Goal: Information Seeking & Learning: Understand process/instructions

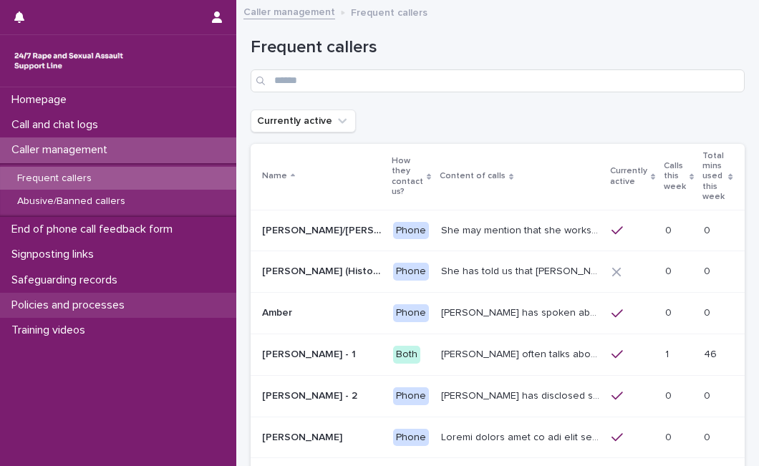
click at [120, 306] on p "Policies and processes" at bounding box center [71, 306] width 130 height 14
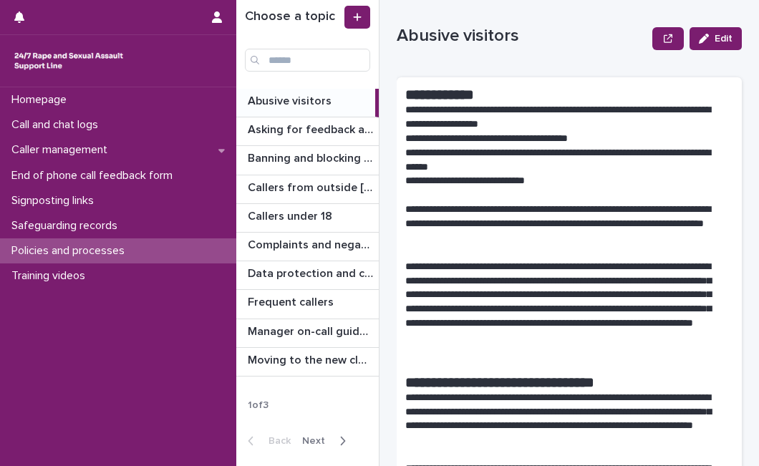
click at [323, 442] on span "Next" at bounding box center [317, 441] width 31 height 10
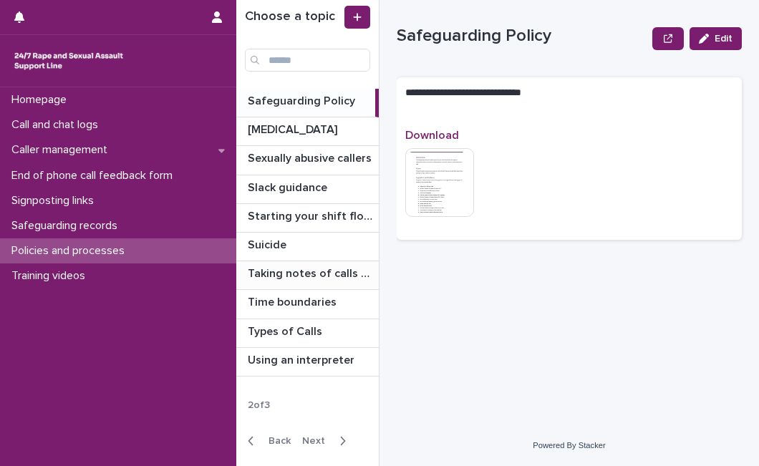
click at [323, 273] on p "Taking notes of calls and chats" at bounding box center [312, 272] width 128 height 16
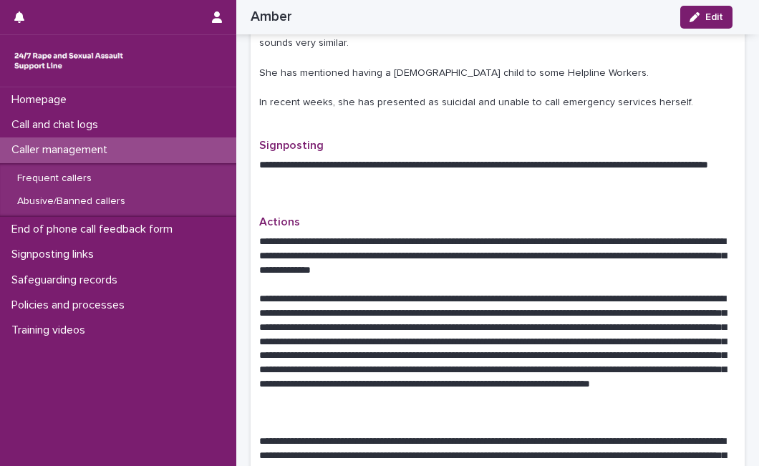
scroll to position [732, 0]
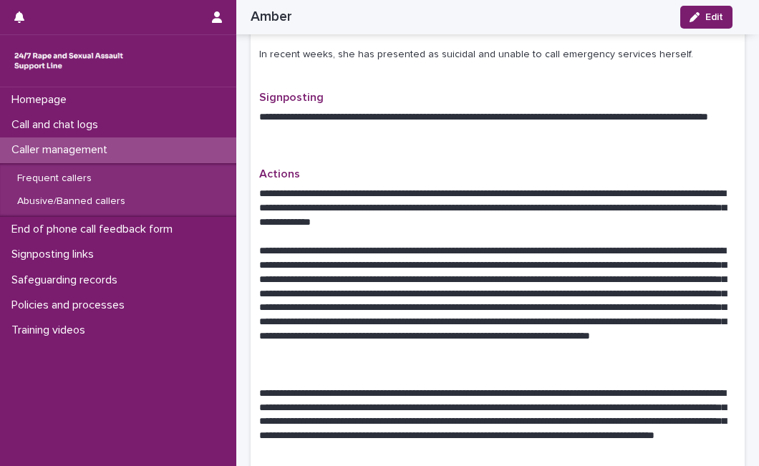
click at [376, 244] on p "**********" at bounding box center [491, 308] width 465 height 128
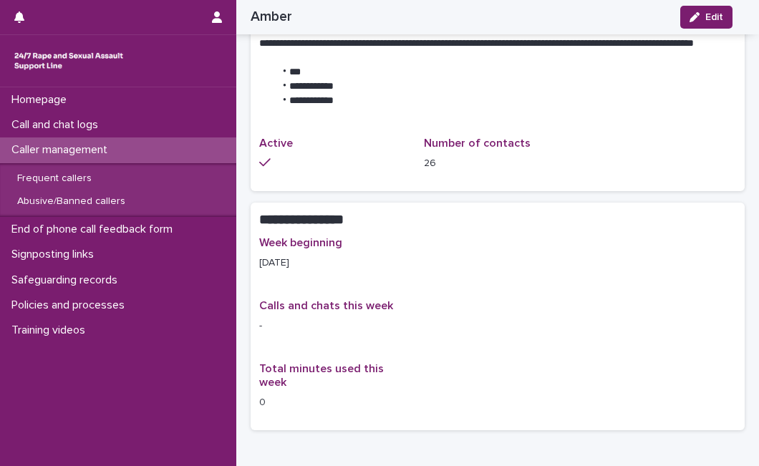
scroll to position [1432, 0]
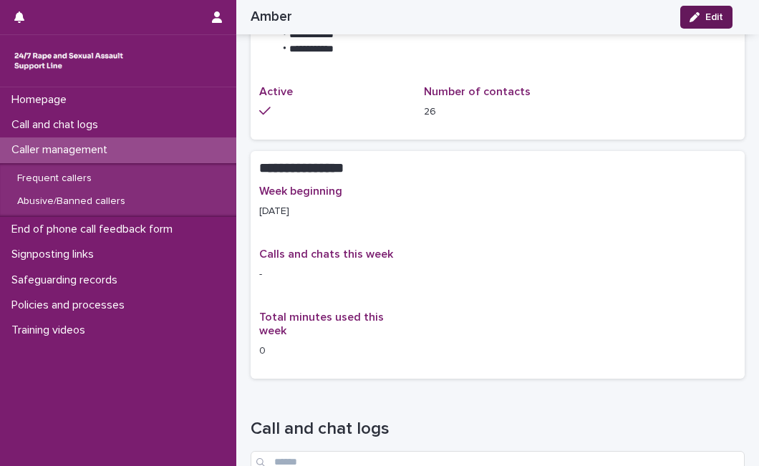
click at [699, 12] on icon "button" at bounding box center [694, 17] width 10 height 10
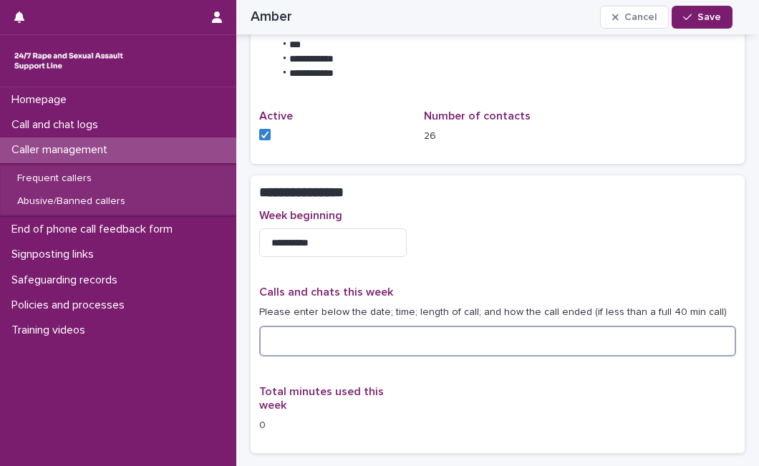
click at [344, 326] on textarea at bounding box center [497, 341] width 477 height 30
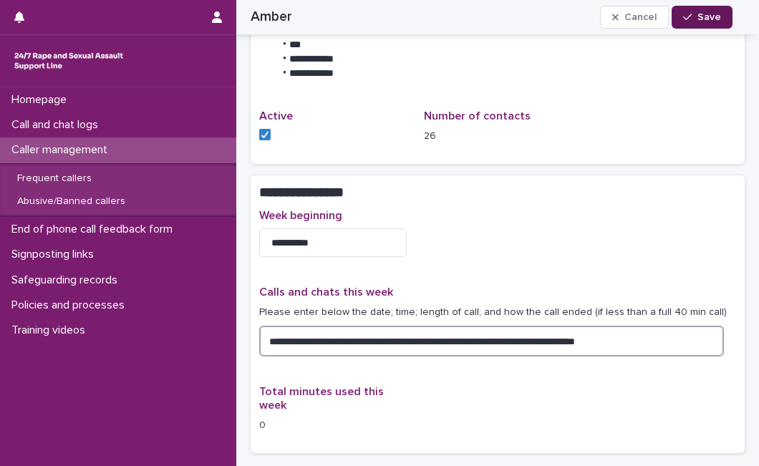
type textarea "**********"
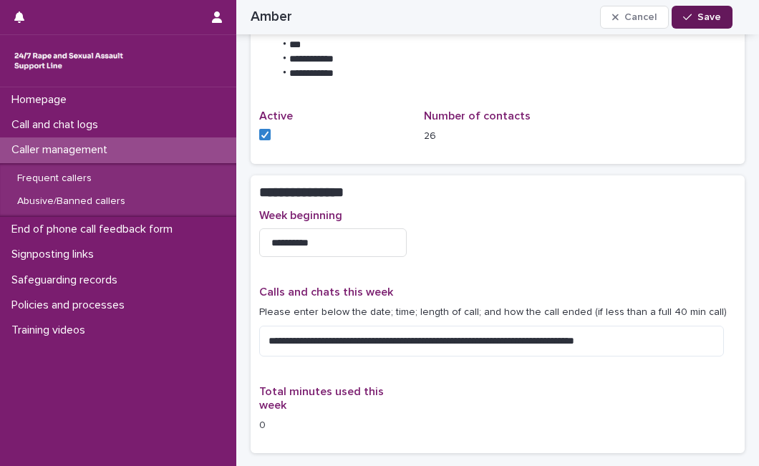
click at [706, 16] on span "Save" at bounding box center [709, 17] width 24 height 10
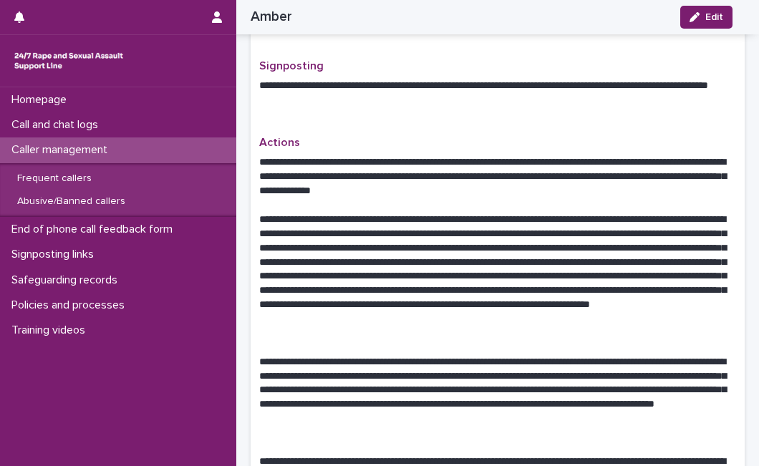
scroll to position [766, 0]
